Goal: Information Seeking & Learning: Learn about a topic

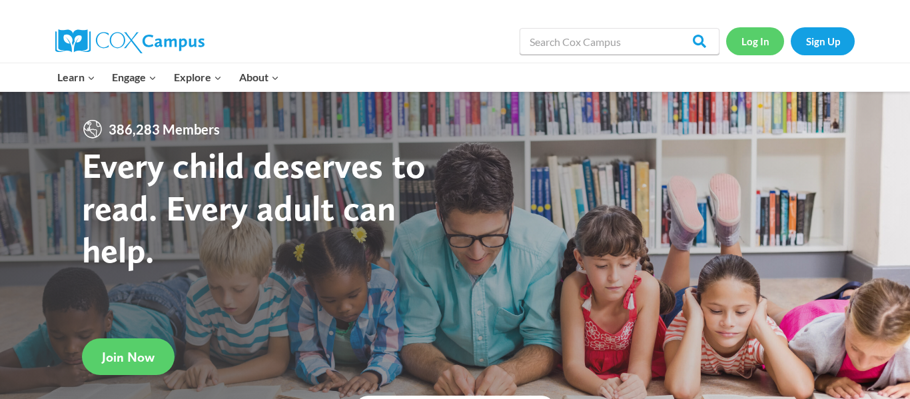
click at [755, 46] on link "Log In" at bounding box center [755, 40] width 58 height 27
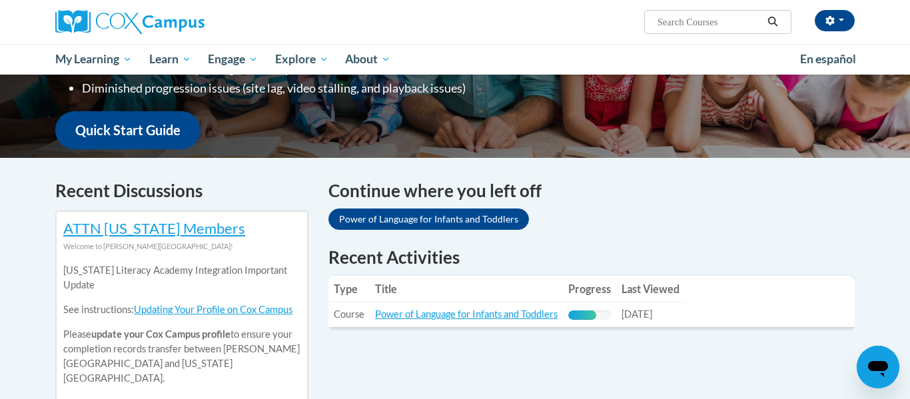
scroll to position [378, 0]
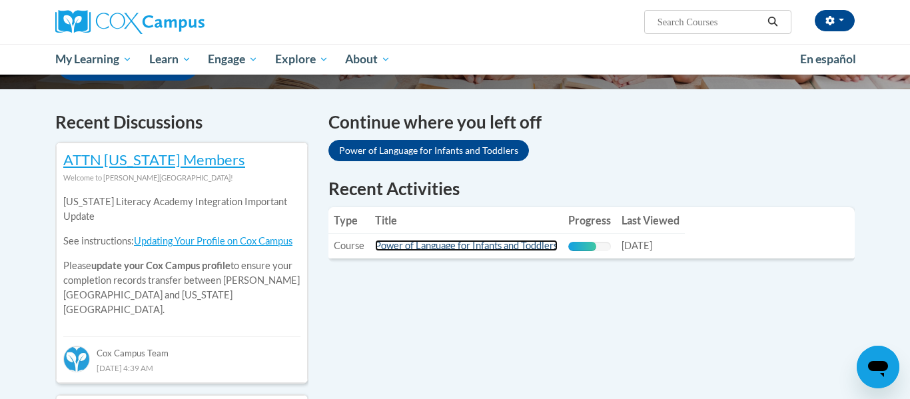
click at [469, 247] on link "Power of Language for Infants and Toddlers" at bounding box center [466, 245] width 182 height 11
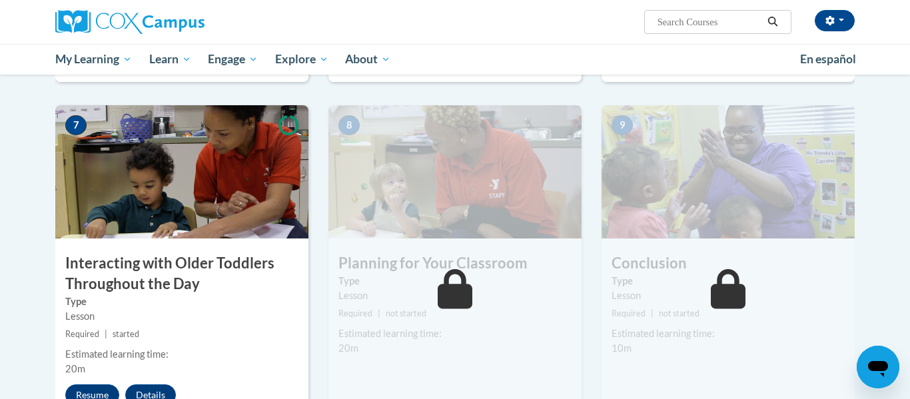
scroll to position [978, 0]
click at [97, 384] on button "Resume" at bounding box center [92, 394] width 54 height 21
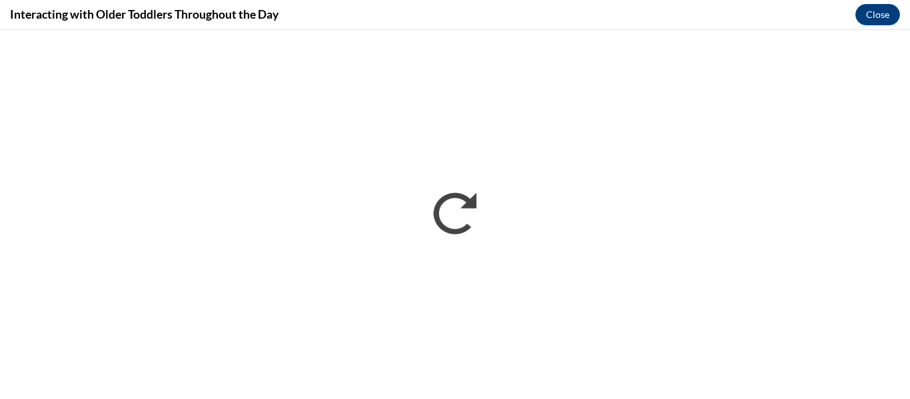
scroll to position [0, 0]
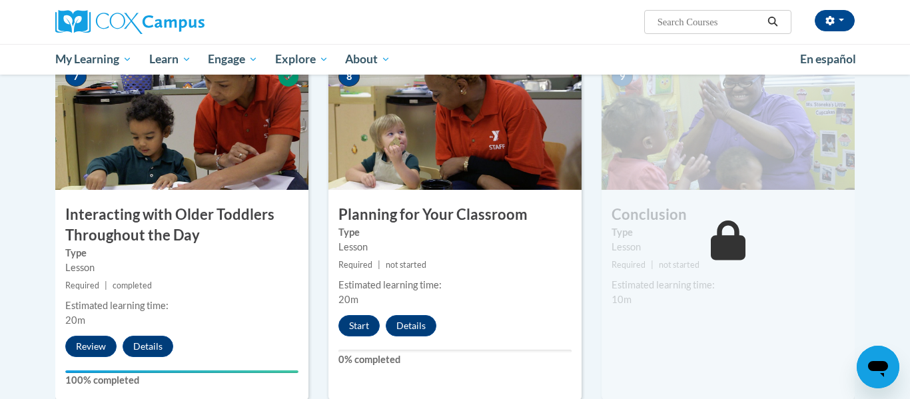
scroll to position [1021, 0]
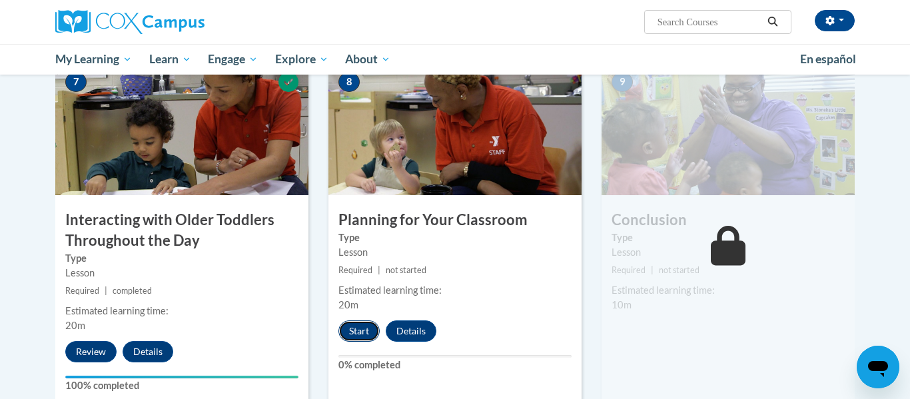
click at [361, 320] on button "Start" at bounding box center [358, 330] width 41 height 21
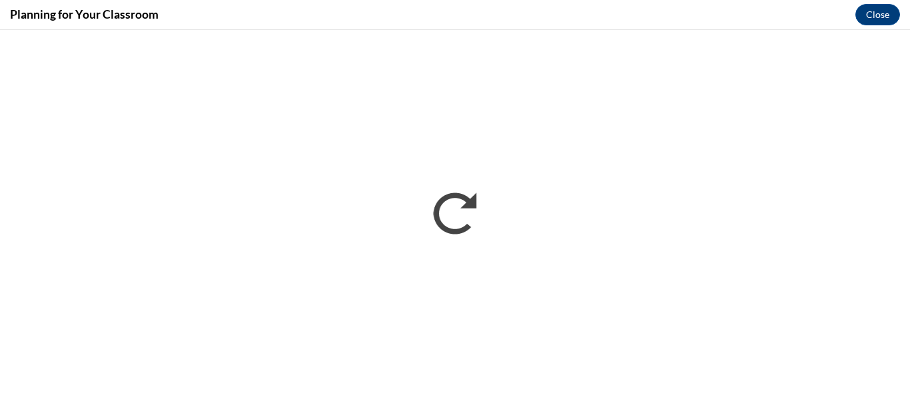
scroll to position [0, 0]
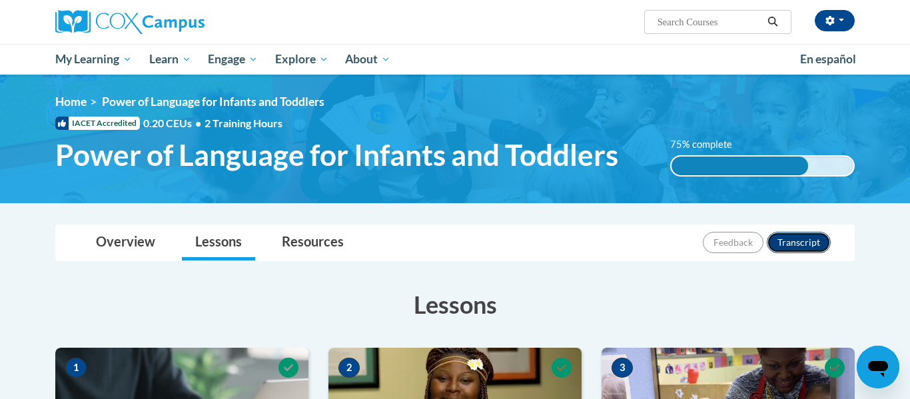
click at [804, 238] on button "Transcript" at bounding box center [799, 242] width 64 height 21
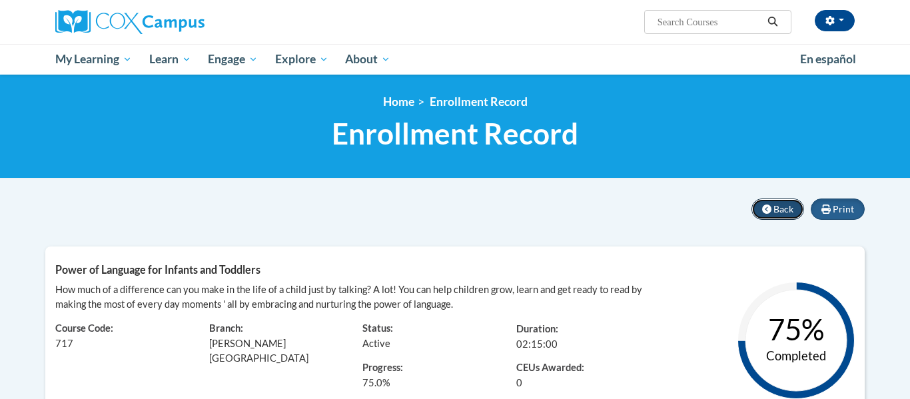
click at [783, 210] on span "Back" at bounding box center [783, 208] width 20 height 11
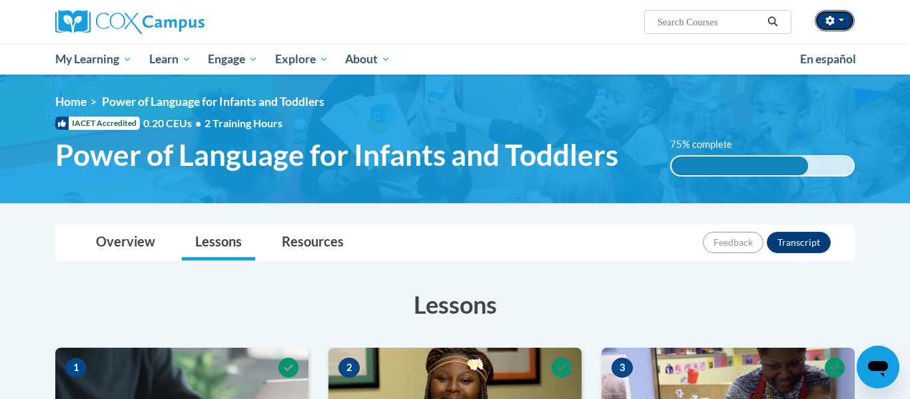
click at [846, 17] on button "button" at bounding box center [834, 20] width 40 height 21
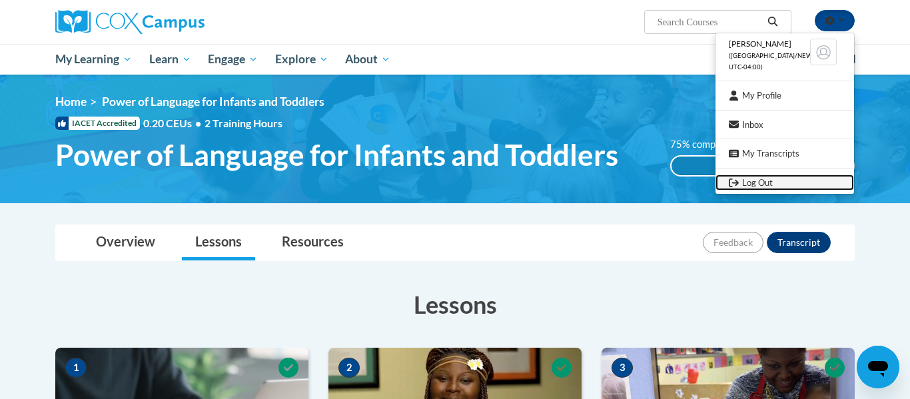
click at [767, 188] on link "Log Out" at bounding box center [784, 182] width 139 height 17
